Goal: Check status: Check status

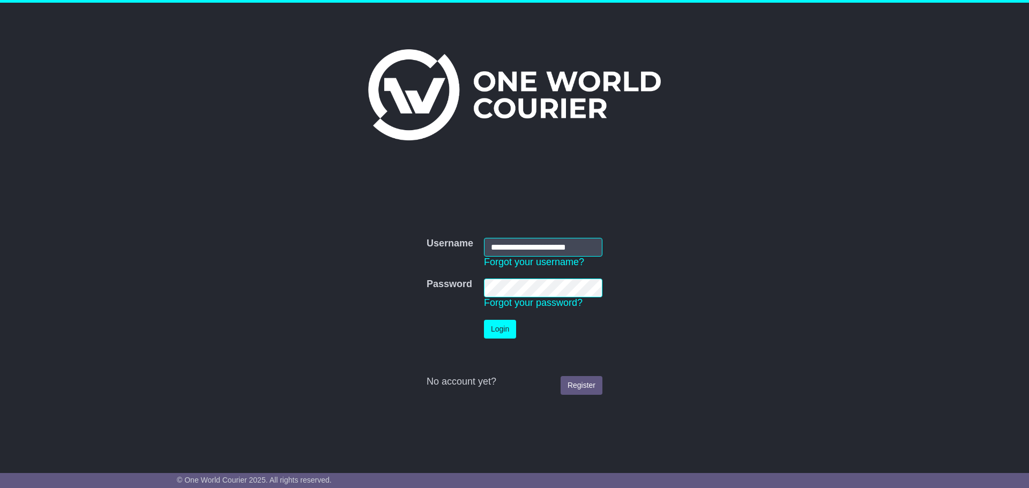
click at [511, 329] on button "Login" at bounding box center [500, 329] width 32 height 19
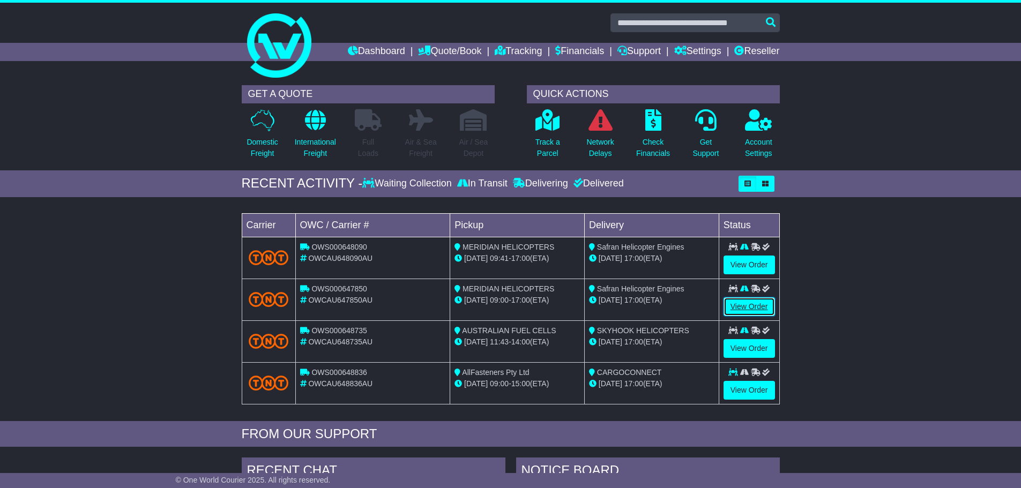
click at [745, 309] on link "View Order" at bounding box center [749, 306] width 51 height 19
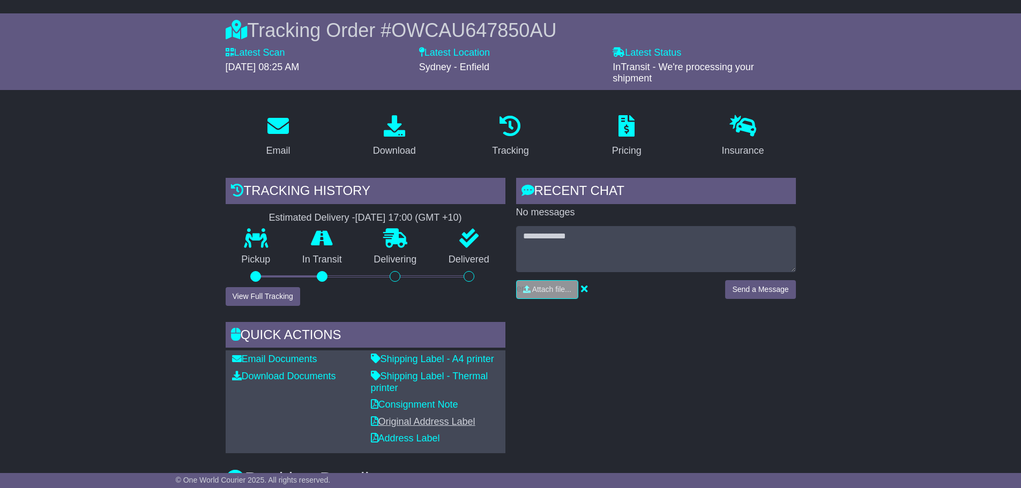
scroll to position [161, 0]
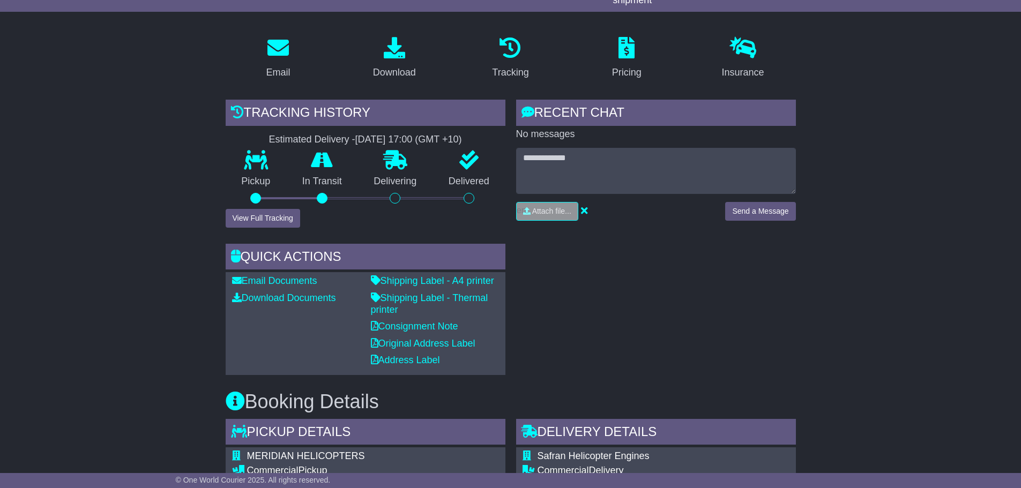
click at [278, 209] on div "Pickup" at bounding box center [256, 180] width 61 height 58
click at [273, 214] on button "View Full Tracking" at bounding box center [263, 218] width 75 height 19
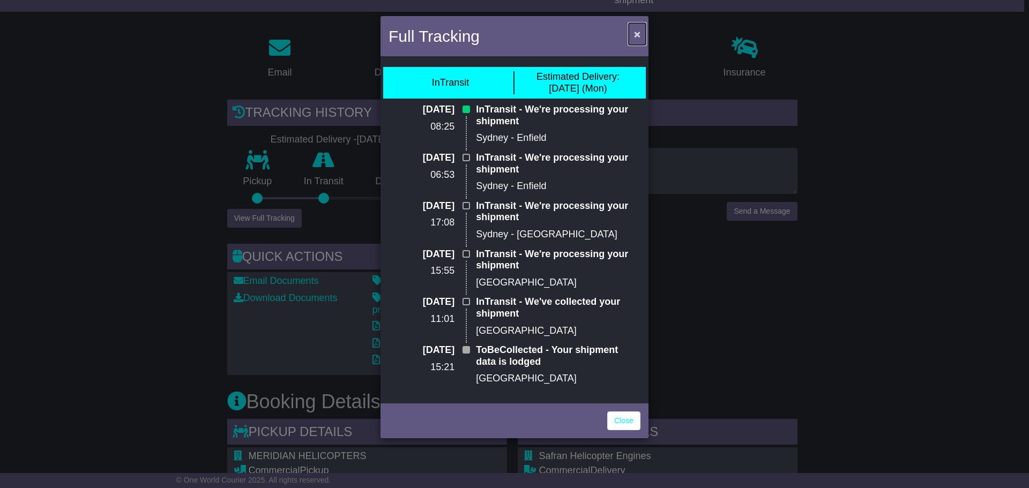
click at [639, 41] on button "×" at bounding box center [637, 34] width 17 height 22
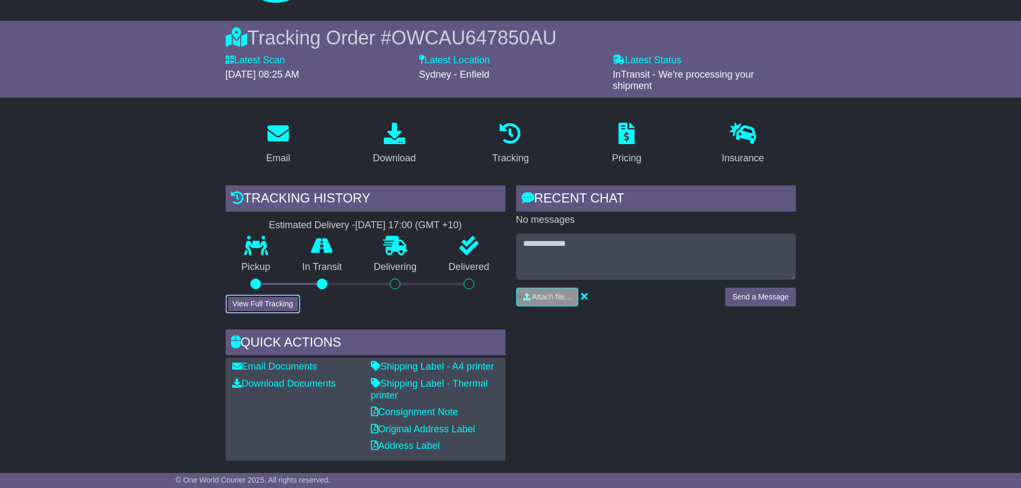
scroll to position [0, 0]
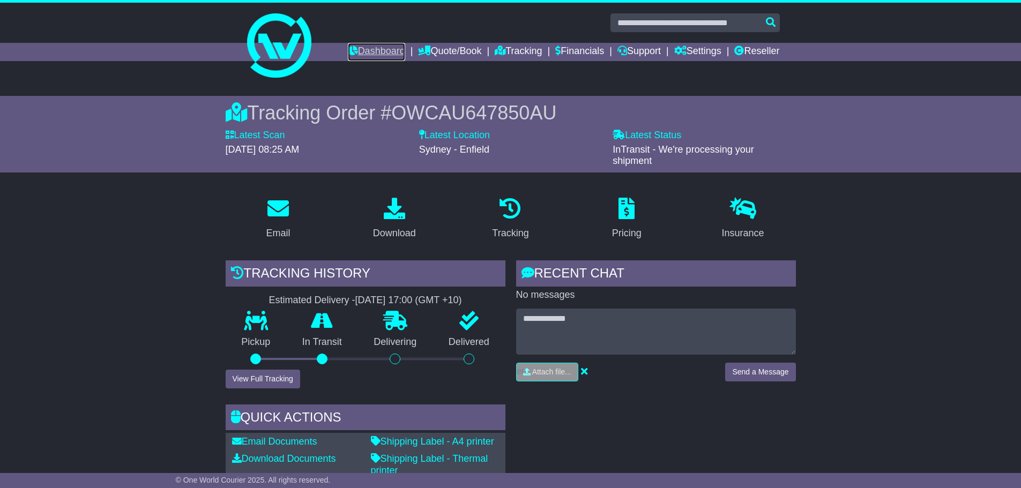
click at [352, 55] on link "Dashboard" at bounding box center [376, 52] width 57 height 18
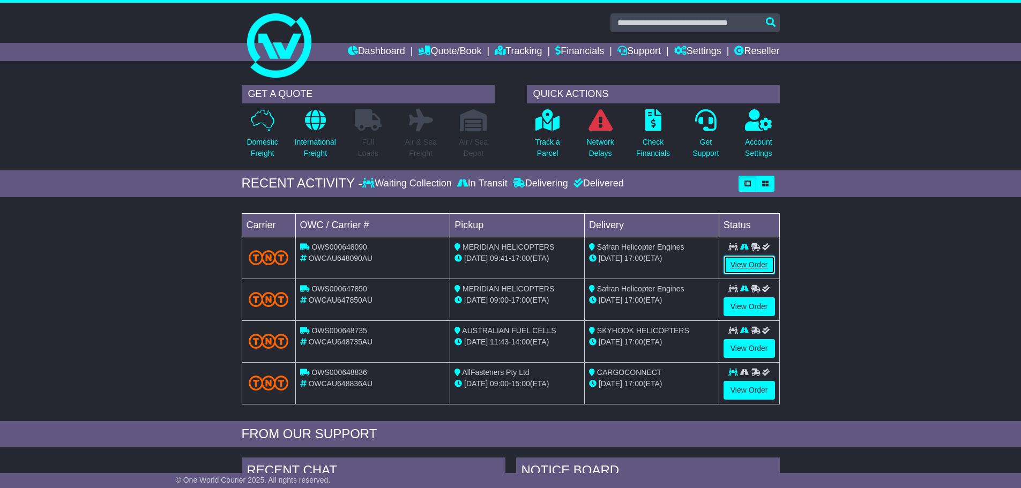
click at [760, 266] on link "View Order" at bounding box center [749, 265] width 51 height 19
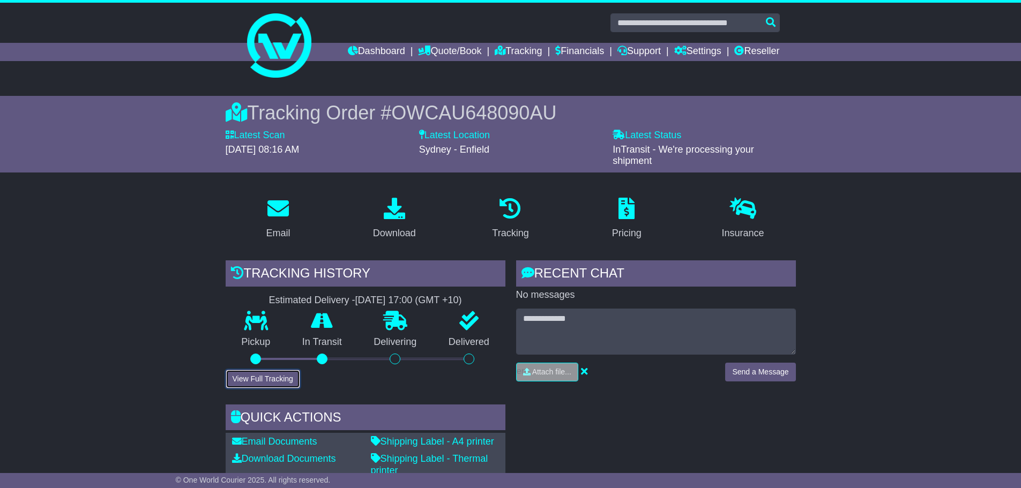
click at [287, 378] on button "View Full Tracking" at bounding box center [263, 379] width 75 height 19
